Goal: Answer question/provide support: Answer question/provide support

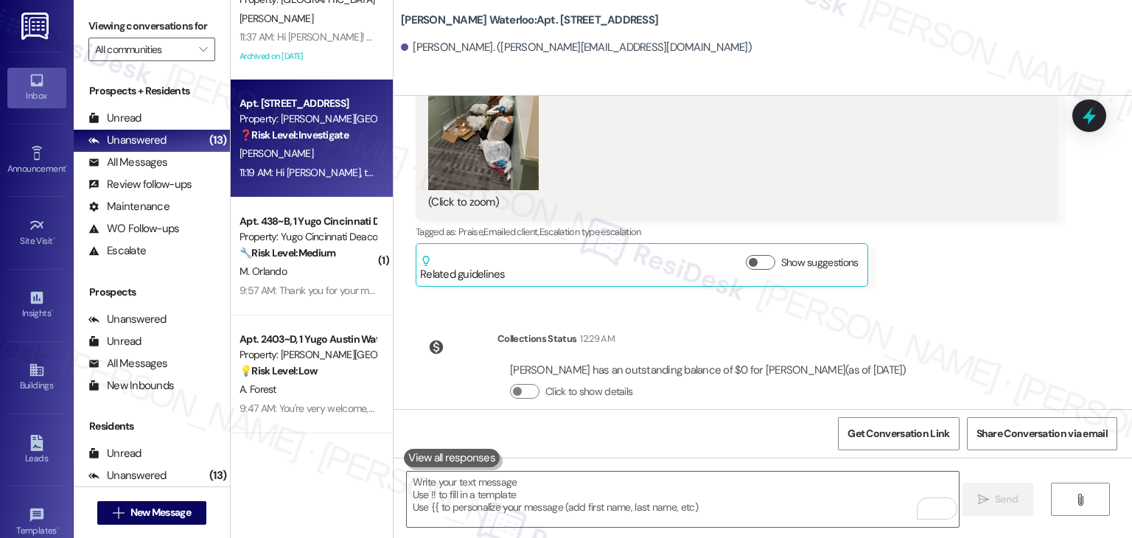
scroll to position [8207, 0]
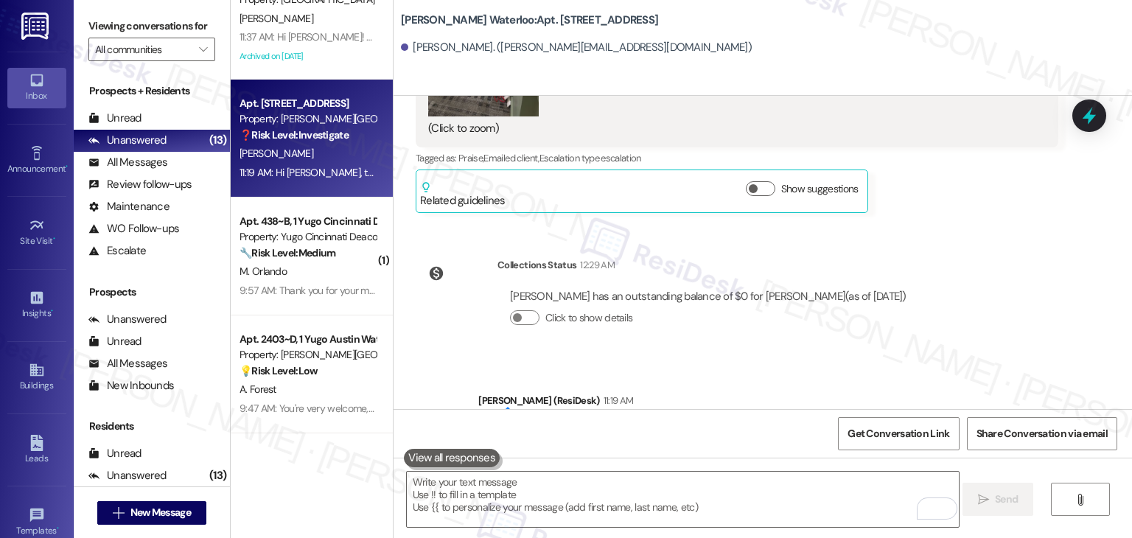
click at [908, 225] on div "WO Opened request: Water is dr... [DATE] 3:34 AM Status : Completed Show detail…" at bounding box center [763, 252] width 738 height 313
click at [919, 257] on div "Collections Status 12:29 AM" at bounding box center [708, 267] width 422 height 21
click at [985, 217] on div "WO Opened request: Water is dr... [DATE] 3:34 AM Status : Completed Show detail…" at bounding box center [763, 252] width 738 height 313
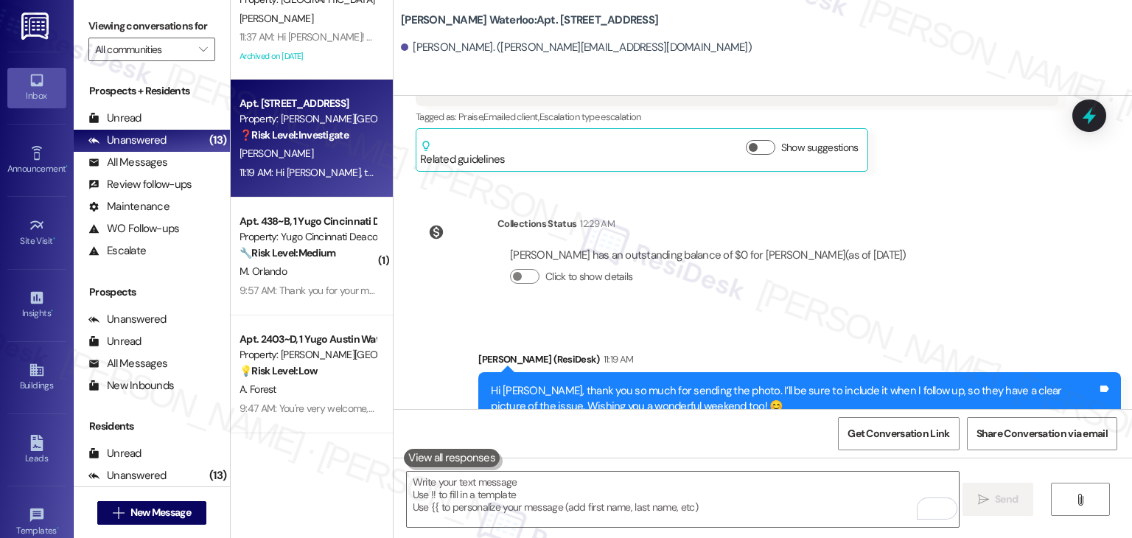
scroll to position [8280, 0]
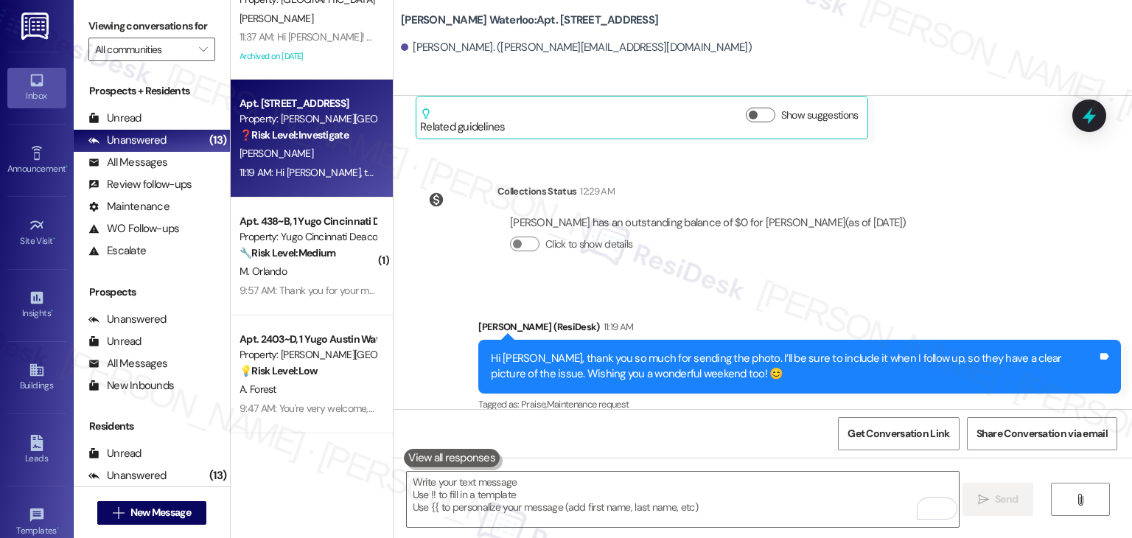
click at [799, 243] on div "Click to show details" at bounding box center [708, 247] width 396 height 32
click at [850, 256] on div "[PERSON_NAME] has an outstanding balance of $0 for [PERSON_NAME] (as of [DATE])…" at bounding box center [708, 239] width 422 height 71
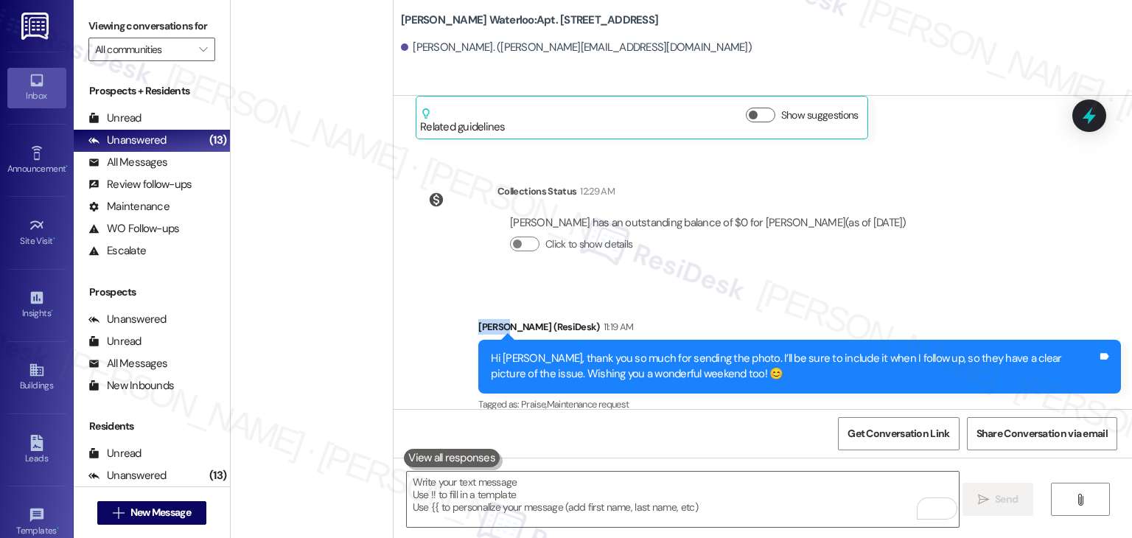
scroll to position [0, 0]
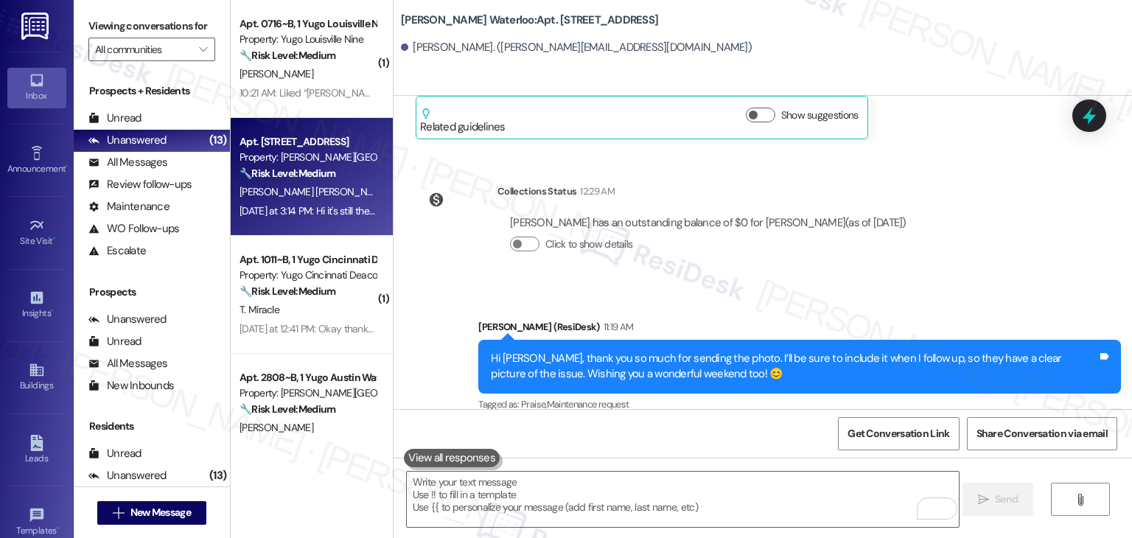
click at [304, 228] on div "Apt. 2306, [GEOGRAPHIC_DATA] Property: [PERSON_NAME] Waterloo 🔧 Risk Level: Med…" at bounding box center [312, 177] width 162 height 118
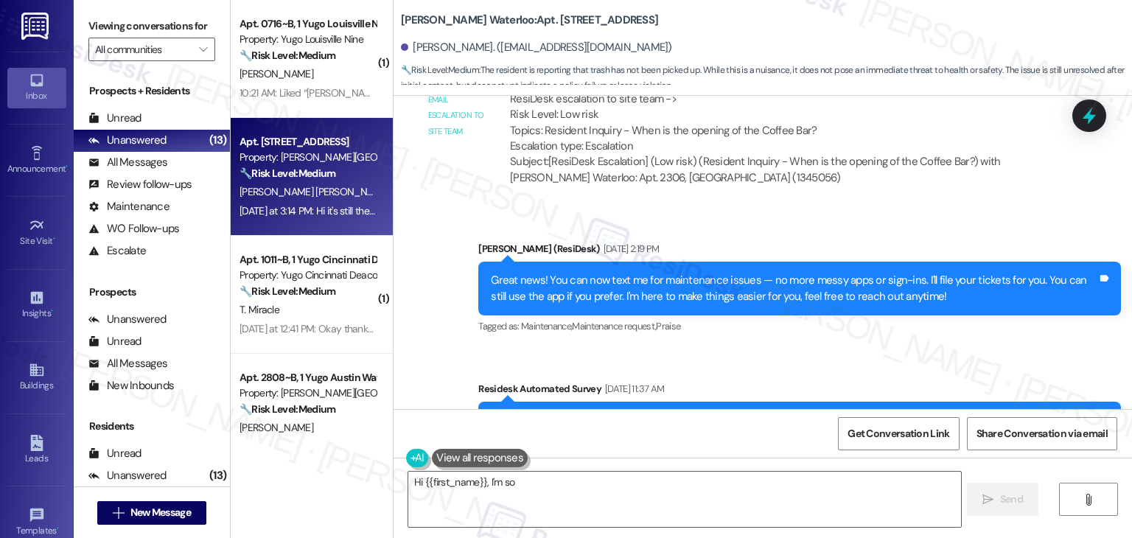
scroll to position [4115, 0]
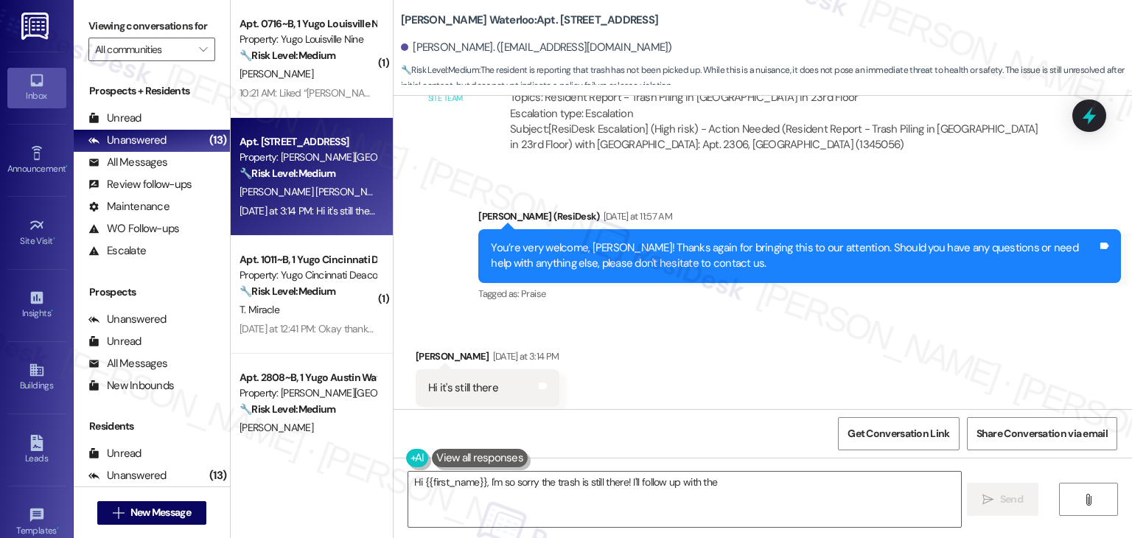
click at [789, 363] on div "Received via SMS [PERSON_NAME] [DATE] at 3:14 PM Hi it's still there Tags and n…" at bounding box center [763, 377] width 738 height 125
type textarea "Hi {{first_name}}, I'm so sorry the trash is still there! I'll follow up with t…"
click at [782, 364] on div "Received via SMS [PERSON_NAME] [DATE] at 3:14 PM Hi it's still there Tags and n…" at bounding box center [763, 377] width 738 height 125
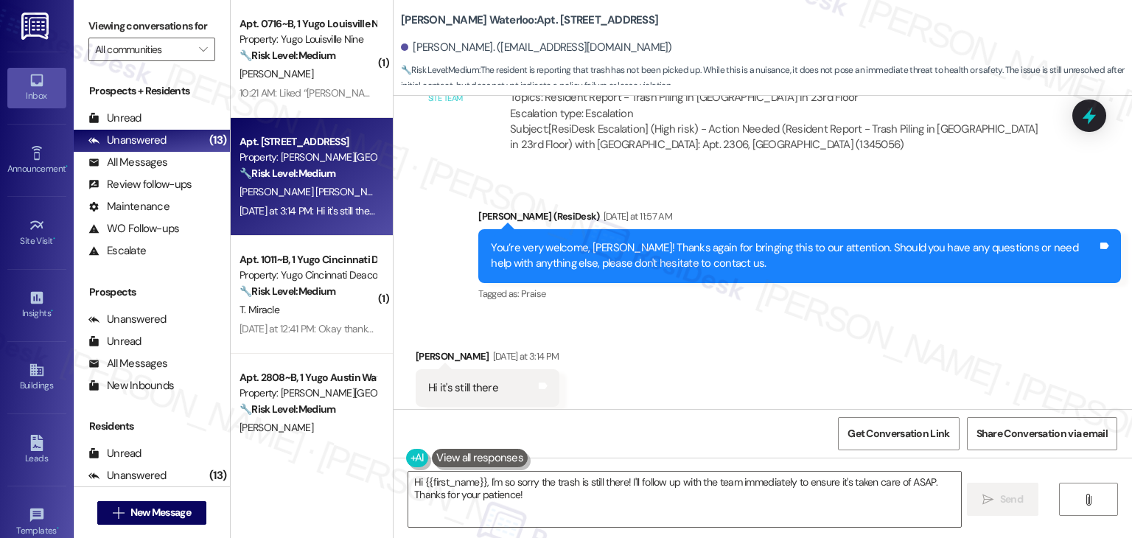
click at [782, 364] on div "Received via SMS [PERSON_NAME] [DATE] at 3:14 PM Hi it's still there Tags and n…" at bounding box center [763, 377] width 738 height 125
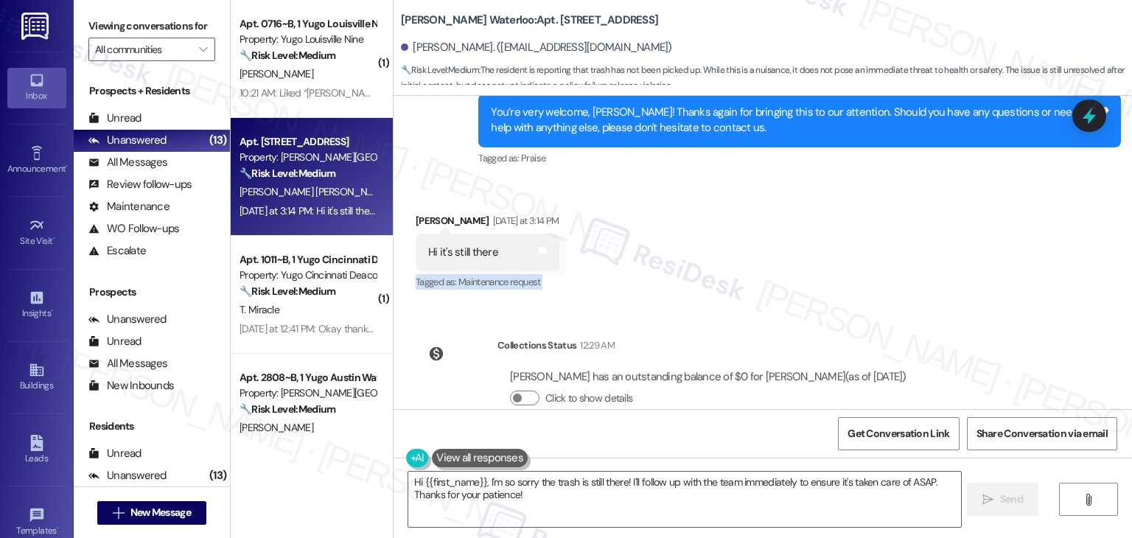
click at [772, 245] on div "Received via SMS [PERSON_NAME] [DATE] at 3:14 PM Hi it's still there Tags and n…" at bounding box center [763, 242] width 738 height 125
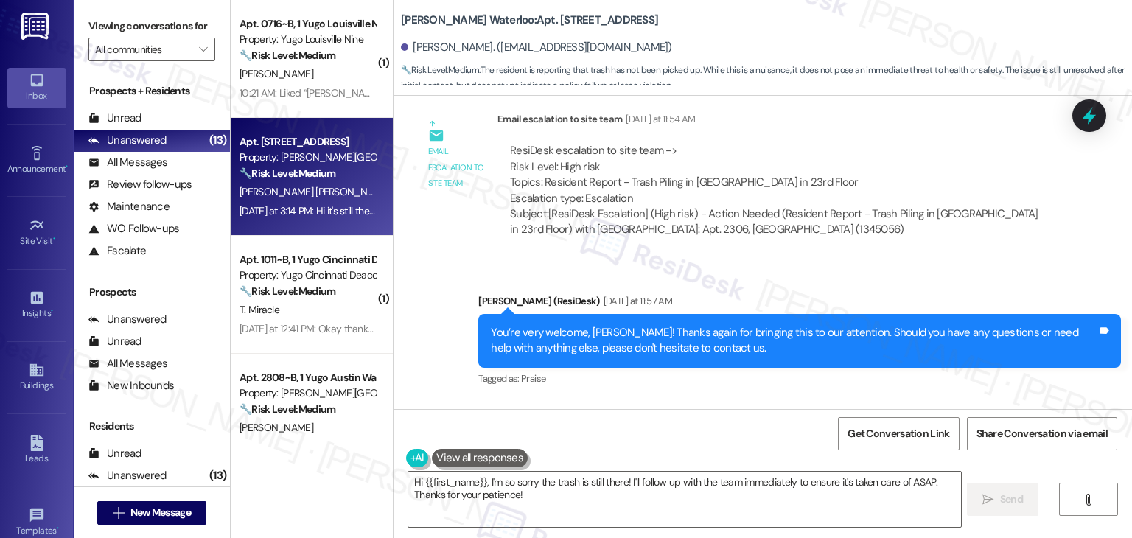
scroll to position [4030, 0]
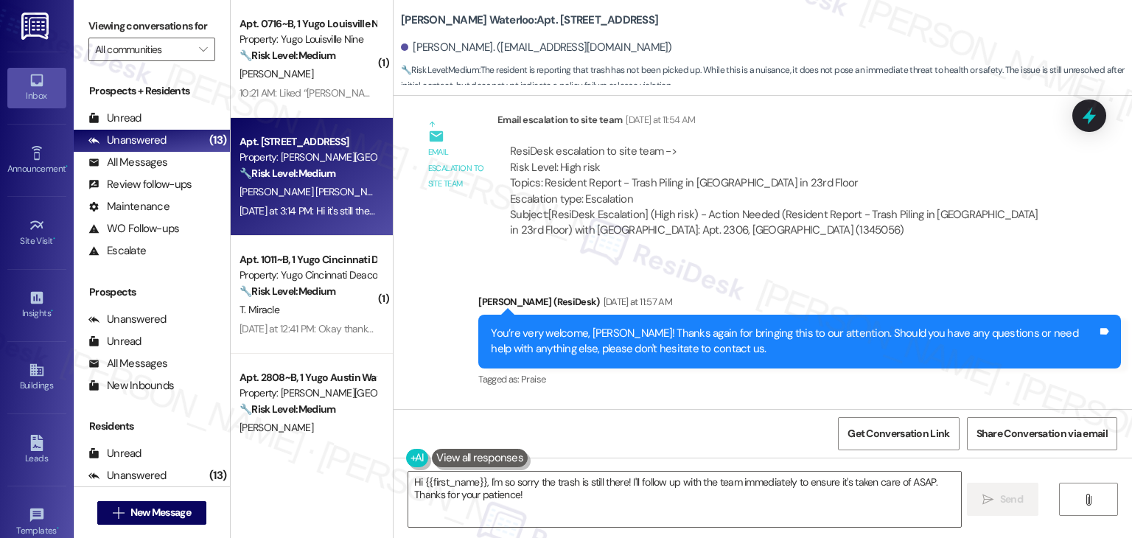
click at [798, 261] on div "Sent via SMS [PERSON_NAME] (ResiDesk) [DATE] at 11:57 AM You’re very welcome, […" at bounding box center [763, 331] width 738 height 140
click at [814, 283] on div "Sent via SMS [PERSON_NAME] (ResiDesk) [DATE] at 11:57 AM You’re very welcome, […" at bounding box center [799, 342] width 665 height 118
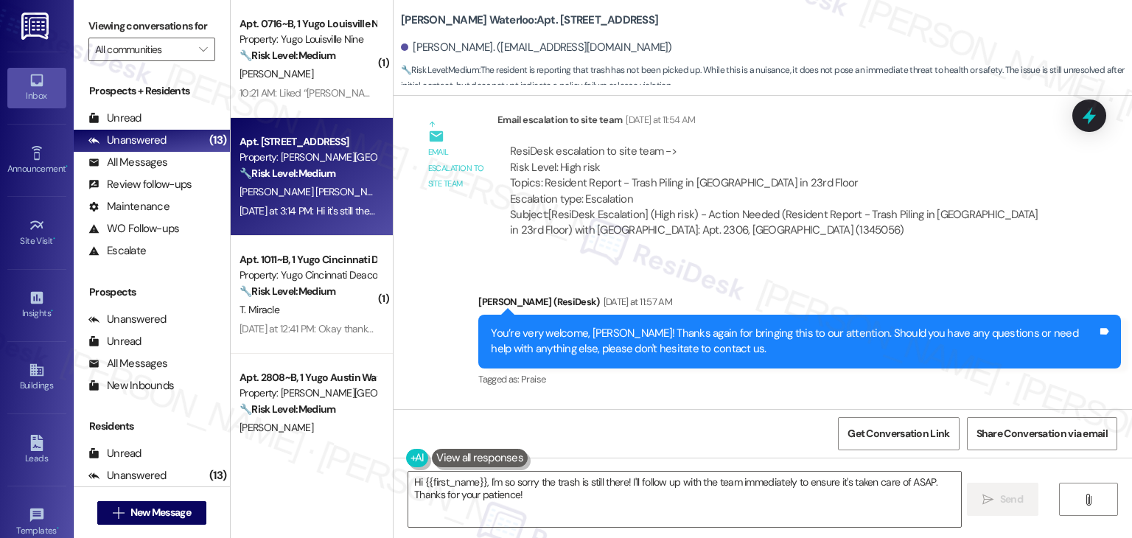
click at [881, 294] on div "[PERSON_NAME] (ResiDesk) [DATE] at 11:57 AM" at bounding box center [799, 304] width 643 height 21
click at [872, 261] on div "Sent via SMS [PERSON_NAME] (ResiDesk) [DATE] at 11:57 AM You’re very welcome, […" at bounding box center [763, 331] width 738 height 140
click at [885, 283] on div "Sent via SMS [PERSON_NAME] (ResiDesk) [DATE] at 11:57 AM You’re very welcome, […" at bounding box center [799, 342] width 665 height 118
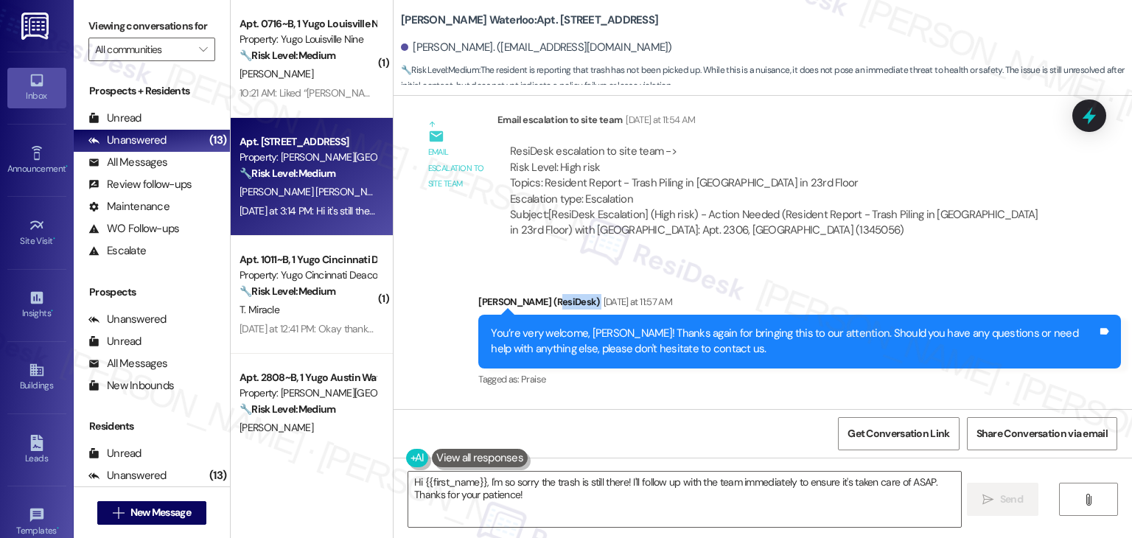
click at [889, 261] on div "Sent via SMS [PERSON_NAME] (ResiDesk) [DATE] at 11:57 AM You’re very welcome, […" at bounding box center [763, 331] width 738 height 140
click at [822, 207] on div "Subject: [ResiDesk Escalation] (High risk) - Action Needed (Resident Report - T…" at bounding box center [778, 223] width 536 height 32
click at [839, 155] on div "ResiDesk escalation to site team -> Risk Level: High risk Topics: Resident Repo…" at bounding box center [778, 175] width 536 height 63
click at [878, 261] on div "Sent via SMS [PERSON_NAME] (ResiDesk) [DATE] at 11:57 AM You’re very welcome, […" at bounding box center [763, 331] width 738 height 140
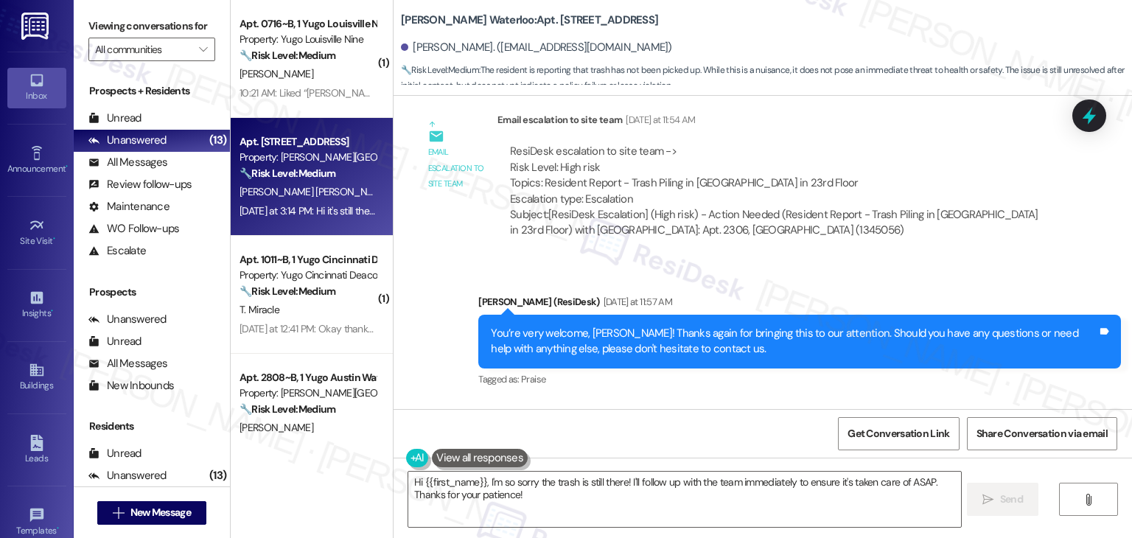
click at [878, 261] on div "Sent via SMS [PERSON_NAME] (ResiDesk) [DATE] at 11:57 AM You’re very welcome, […" at bounding box center [763, 331] width 738 height 140
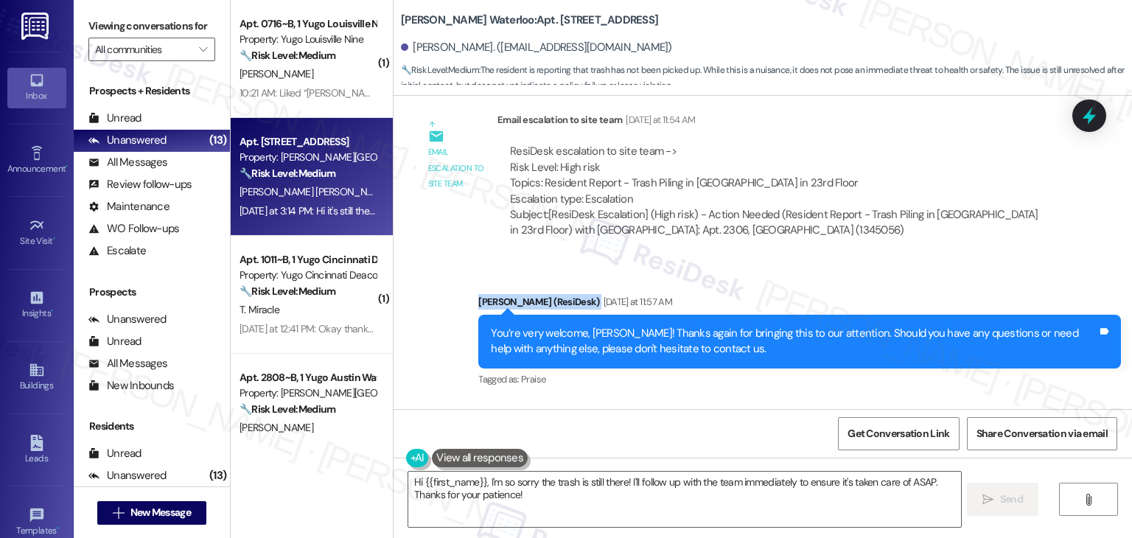
click at [878, 261] on div "Sent via SMS [PERSON_NAME] (ResiDesk) [DATE] at 11:57 AM You’re very welcome, […" at bounding box center [763, 331] width 738 height 140
